Goal: Task Accomplishment & Management: Use online tool/utility

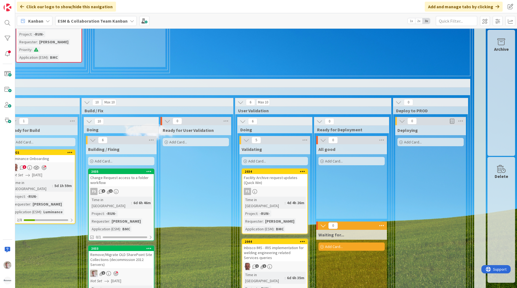
click at [84, 22] on b "ESM & Collaboration Team Kanban" at bounding box center [93, 21] width 70 height 6
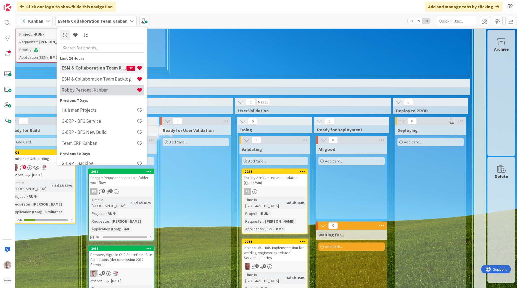
click at [91, 87] on h4 "Robby Personal Kanban" at bounding box center [99, 90] width 75 height 6
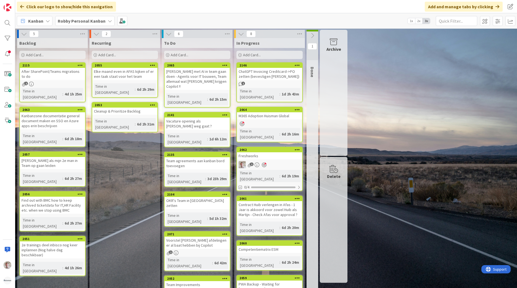
click at [179, 74] on div "[PERSON_NAME] met AI in team gaan doen - Agents voor IT bouwen, Team allemaal w…" at bounding box center [197, 79] width 65 height 22
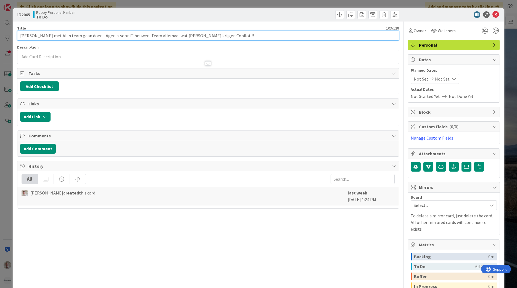
click at [232, 37] on input "[PERSON_NAME] met AI in team gaan doen - Agents voor IT bouwen, Team allemaal w…" at bounding box center [208, 36] width 382 height 10
paste input "Simpele Agents IT libr"
drag, startPoint x: 262, startPoint y: 38, endPoint x: 216, endPoint y: 36, distance: 46.7
click at [216, 36] on input "Meer met AI in team gaan doen - Agents voor IT bouwen, Team allemaal wat meer k…" at bounding box center [208, 36] width 382 height 10
click at [121, 36] on input "Meer met AI in team gaan doen - Agents voor IT bouwen, Team allemaal wat meer k…" at bounding box center [208, 36] width 382 height 10
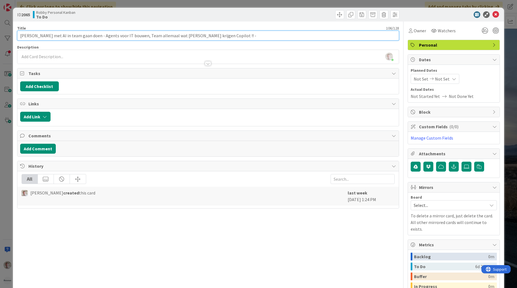
click at [122, 35] on input "Meer met AI in team gaan doen - Agents voor IT bouwen, Team allemaal wat meer k…" at bounding box center [208, 36] width 382 height 10
type input "Meer met AI in team gaan doen - Agents voor IT bouwen + Q-Drive Agent, Team all…"
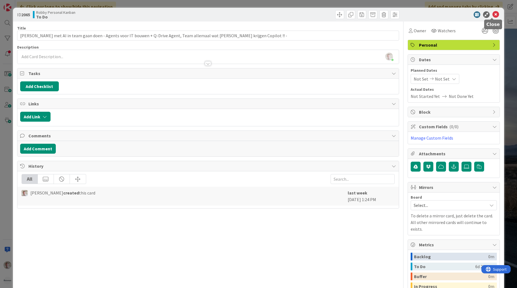
click at [494, 16] on icon at bounding box center [495, 14] width 7 height 7
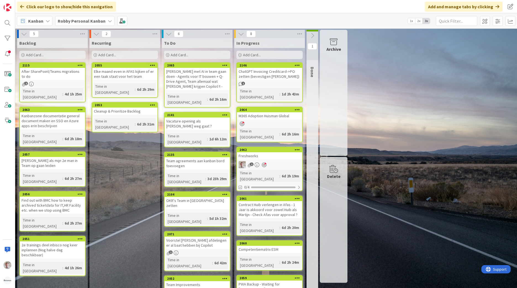
click at [91, 23] on b "Robby Personal Kanban" at bounding box center [82, 21] width 48 height 6
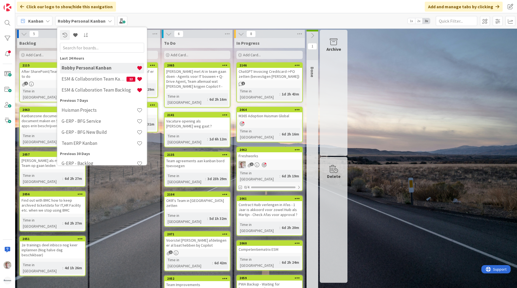
click at [97, 78] on h4 "ESM & Collaboration Team Kanban" at bounding box center [94, 79] width 65 height 6
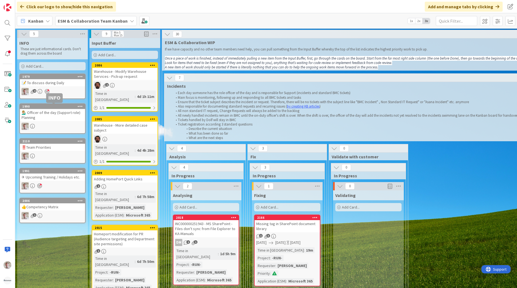
click at [53, 108] on div "1990" at bounding box center [53, 107] width 63 height 4
click at [486, 22] on span at bounding box center [485, 21] width 10 height 10
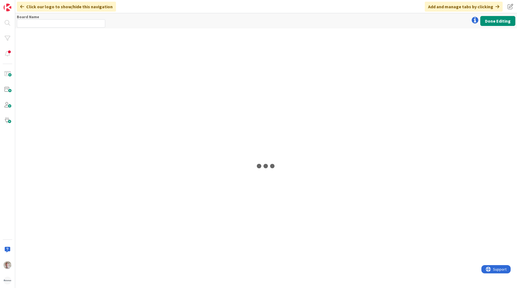
type input "ESM & Collaboration Team Kanban"
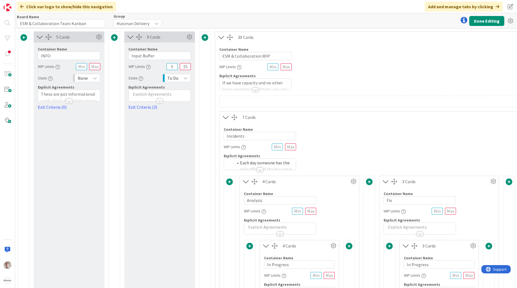
click at [257, 168] on div at bounding box center [260, 170] width 6 height 4
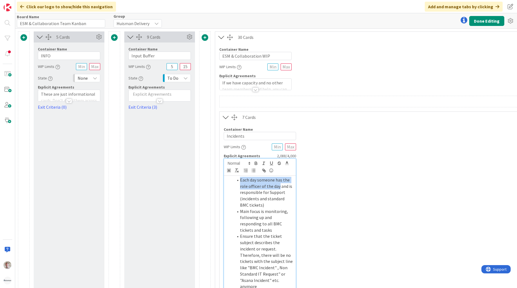
drag, startPoint x: 240, startPoint y: 180, endPoint x: 278, endPoint y: 186, distance: 38.3
click at [278, 186] on li "Each day someone has the role officer of the day and is responsible for Support…" at bounding box center [263, 192] width 60 height 31
click at [261, 170] on icon "button" at bounding box center [263, 170] width 5 height 5
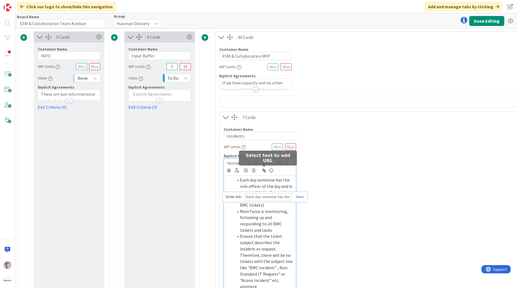
paste input "https://kanbanzone.io/b/hKBusaUE/c/1990--Officer-of-the-day-Support-role-Planni…"
type input "https://kanbanzone.io/b/hKBusaUE/c/1990--Officer-of-the-day-Support-role-Planni…"
click at [300, 196] on link at bounding box center [297, 197] width 13 height 4
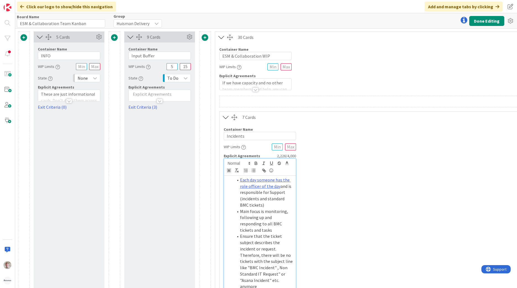
click at [493, 20] on button "Done Editing" at bounding box center [486, 21] width 35 height 10
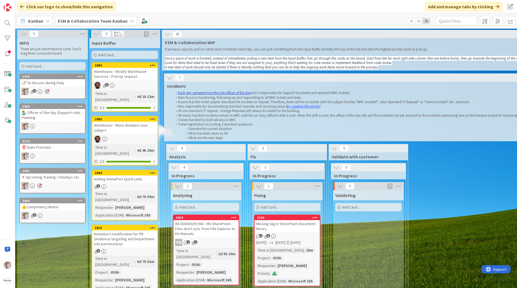
click at [217, 94] on link "Each day someone has the role officer of the day" at bounding box center [214, 93] width 73 height 5
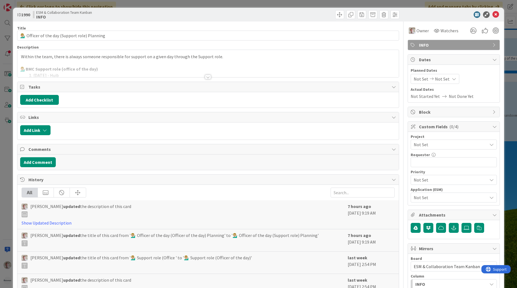
click at [205, 73] on div at bounding box center [207, 70] width 381 height 14
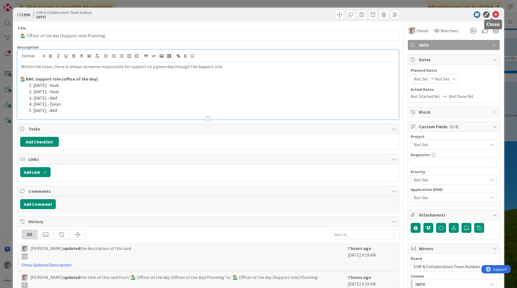
click at [492, 15] on icon at bounding box center [495, 14] width 7 height 7
